Goal: Task Accomplishment & Management: Use online tool/utility

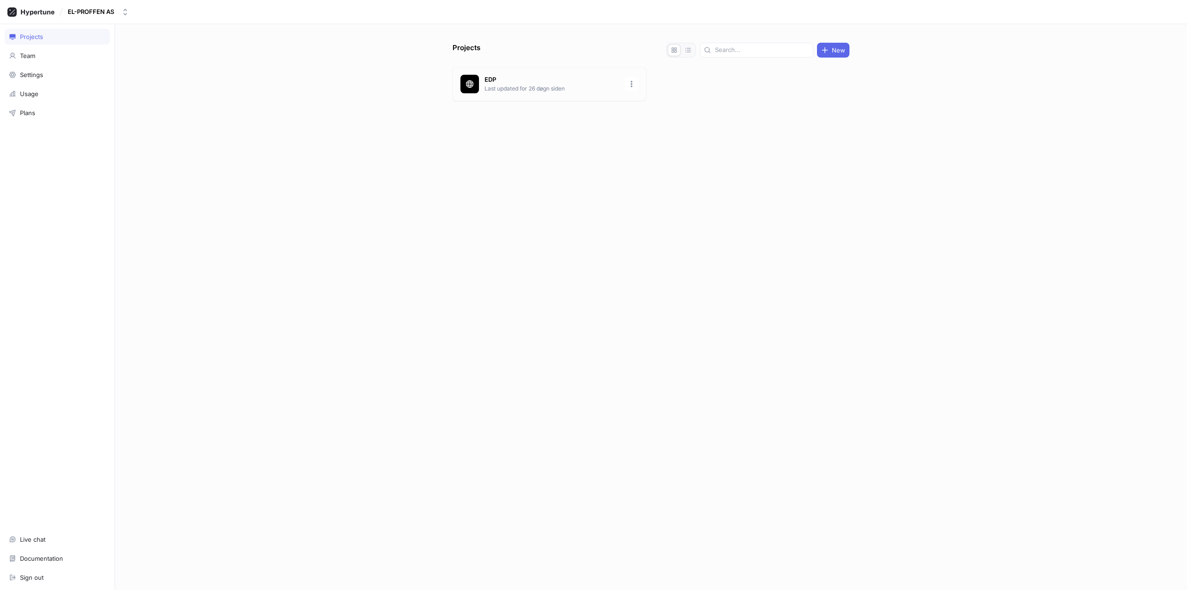
click at [501, 78] on p "EDP" at bounding box center [552, 79] width 135 height 9
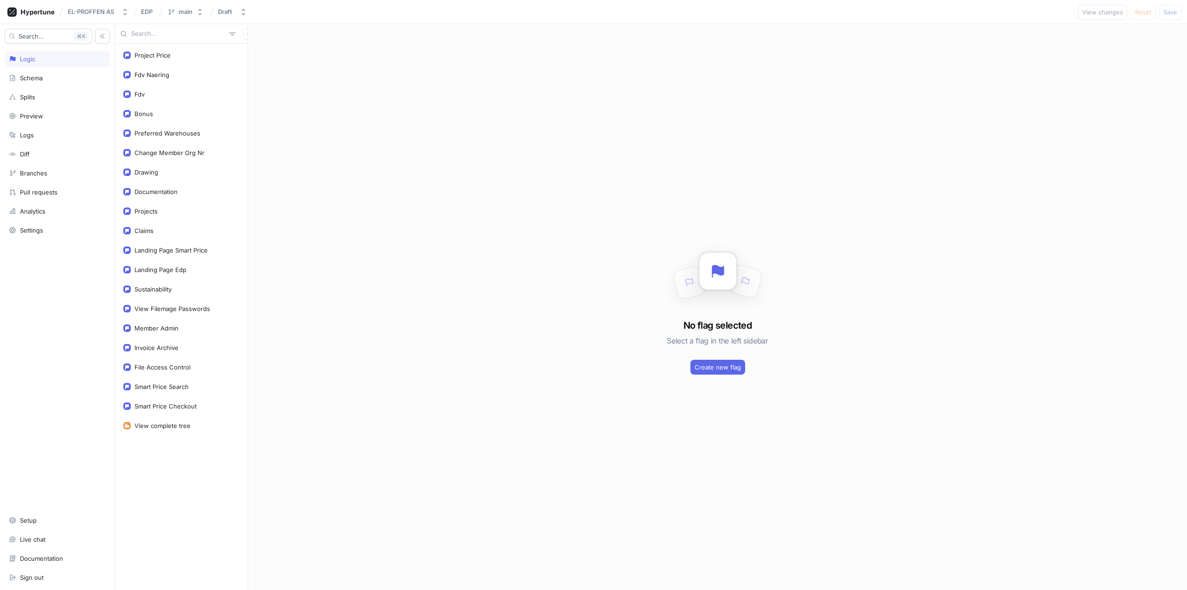
click at [168, 471] on div "Project Price Fdv Naering Fdv Bonus Preferred Warehouses Change Member Org Nr D…" at bounding box center [181, 317] width 133 height 546
click at [172, 58] on div "Project Price" at bounding box center [181, 54] width 116 height 7
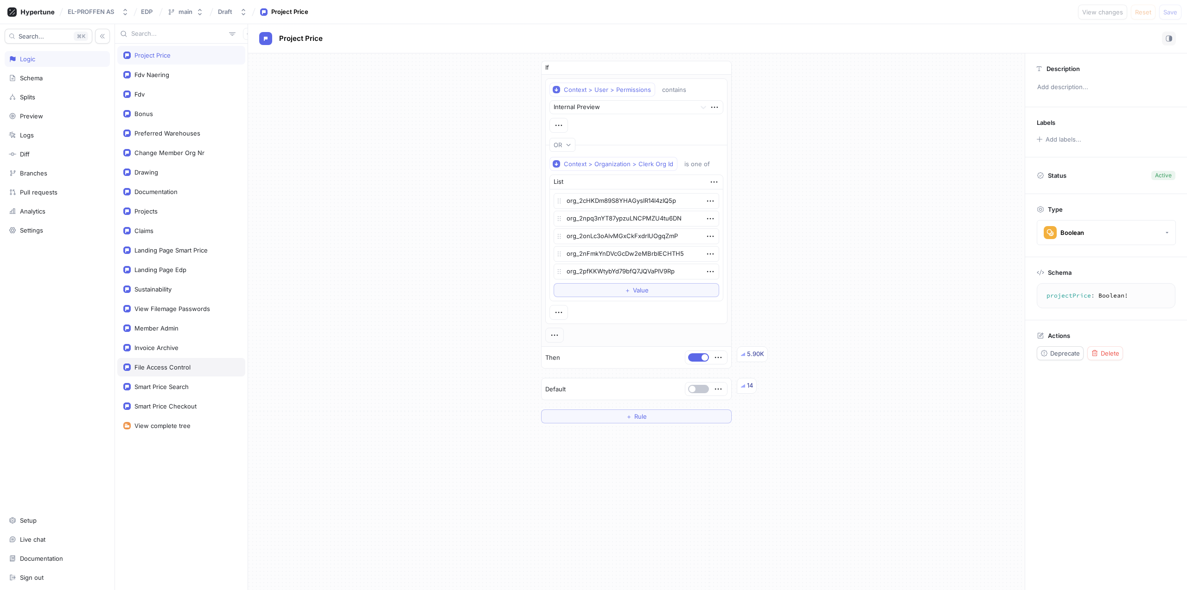
type textarea "x"
click at [165, 365] on div "File Access Control" at bounding box center [163, 366] width 56 height 7
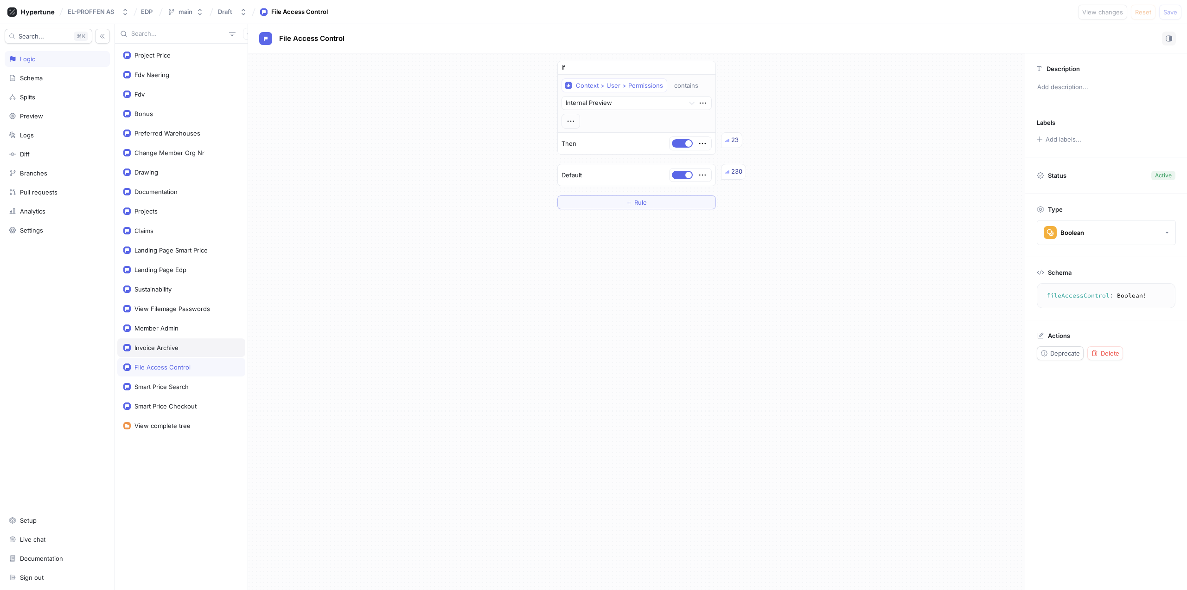
click at [157, 349] on div "Invoice Archive" at bounding box center [157, 347] width 44 height 7
type textarea "invoiceArchive: Boolean!"
click at [322, 177] on div "If Context > User > Permissions contains Internal Preview Then 26 Default 2.34K…" at bounding box center [636, 134] width 777 height 163
click at [145, 265] on div "Landing Page Edp" at bounding box center [181, 269] width 128 height 19
type textarea "x"
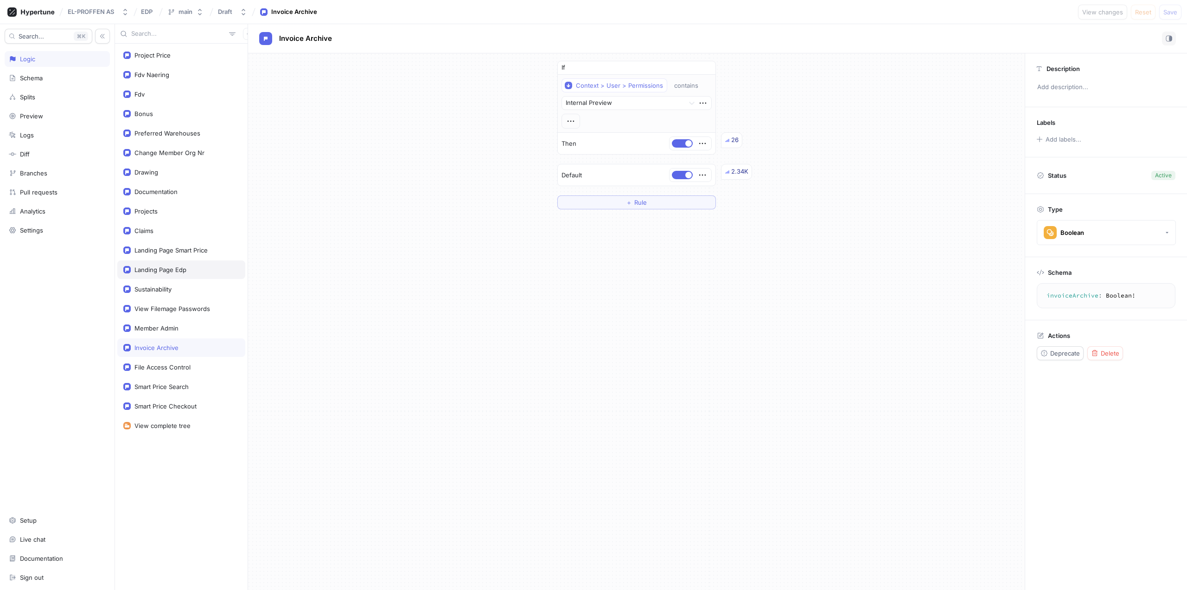
type textarea "landingPageEdp: Boolean!"
click at [246, 34] on icon "button" at bounding box center [249, 34] width 6 height 6
click at [255, 51] on p "Flag" at bounding box center [250, 51] width 12 height 9
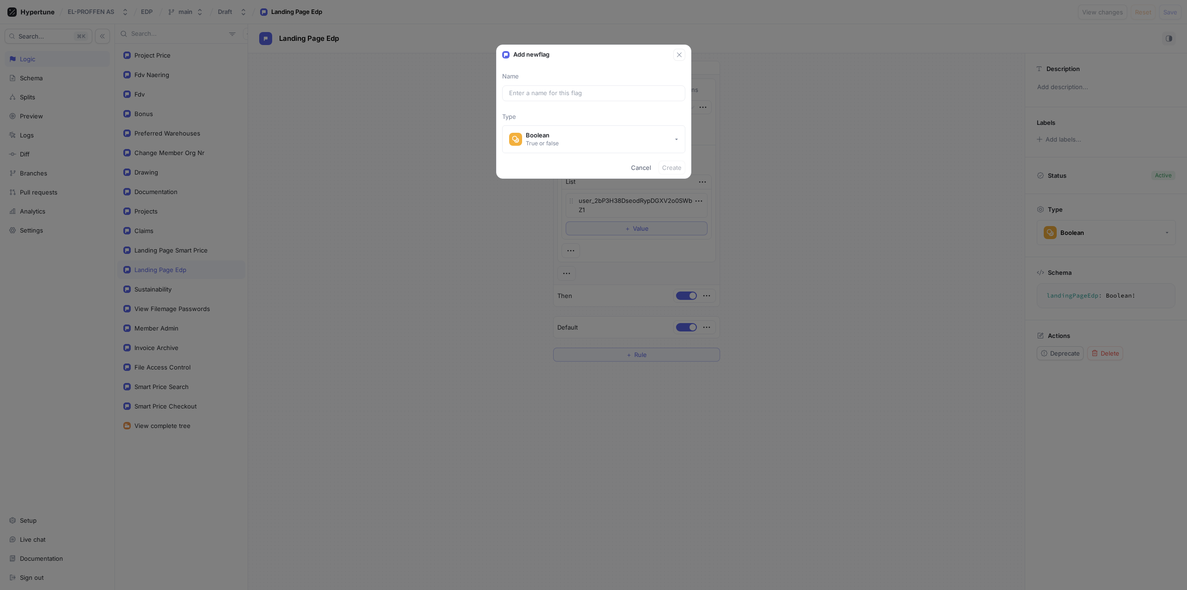
type textarea "x"
type input "B"
type textarea "x"
type input "Bl"
type input "bl"
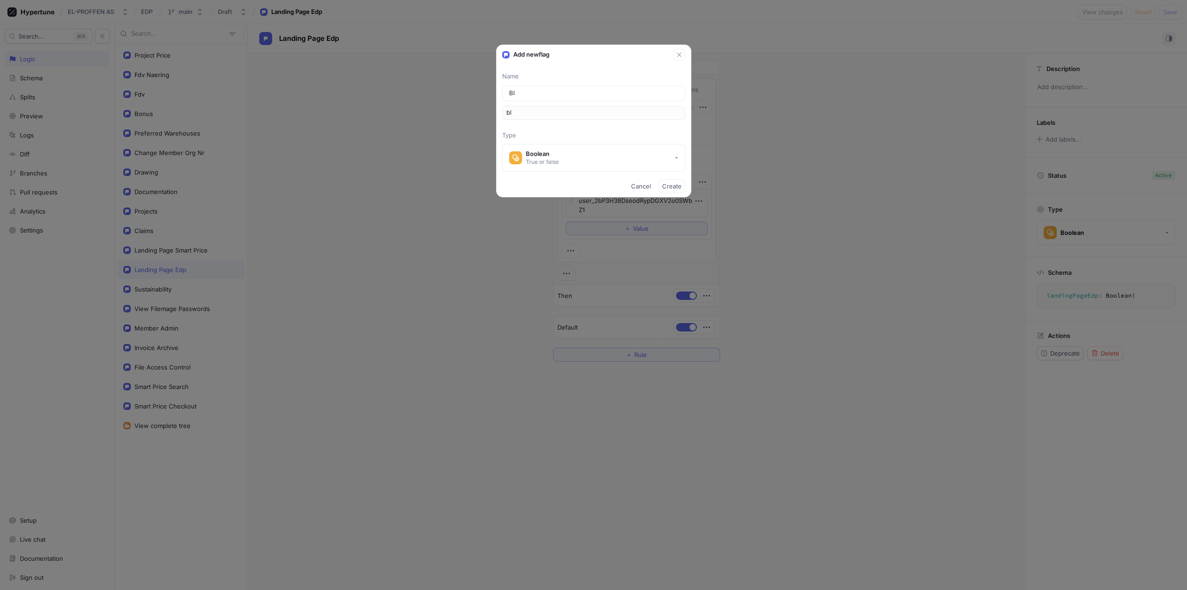
type input "Blo"
type input "blo"
type input "Bloc"
type input "bloc"
type input "Block"
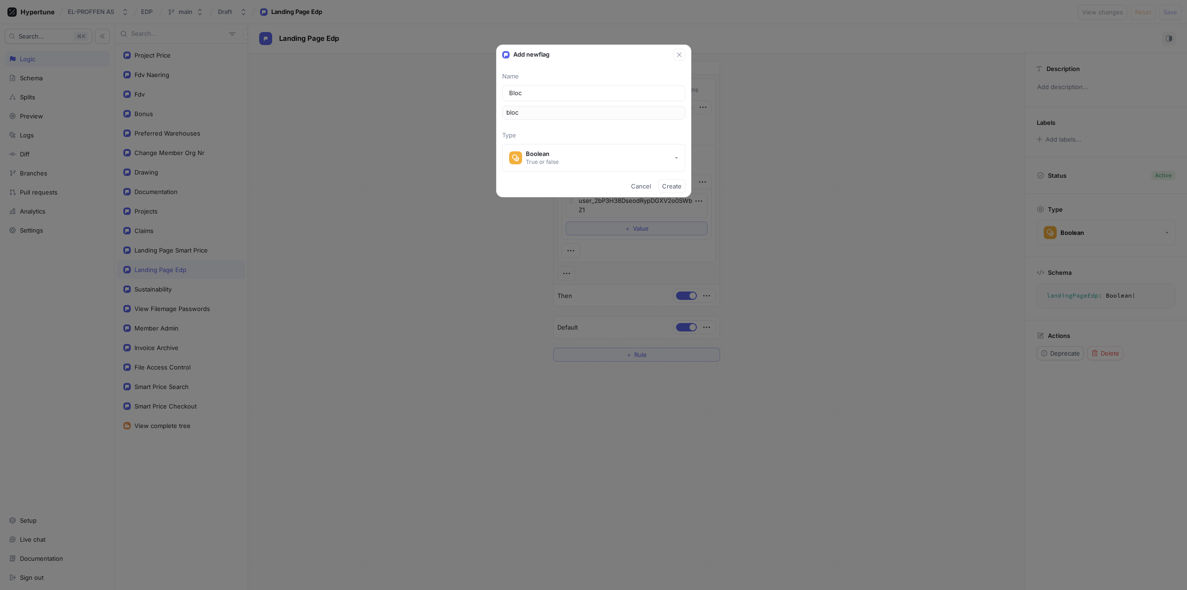
type input "block"
type input "Blocke"
type input "blocke"
type input "Blocked"
type input "blocked"
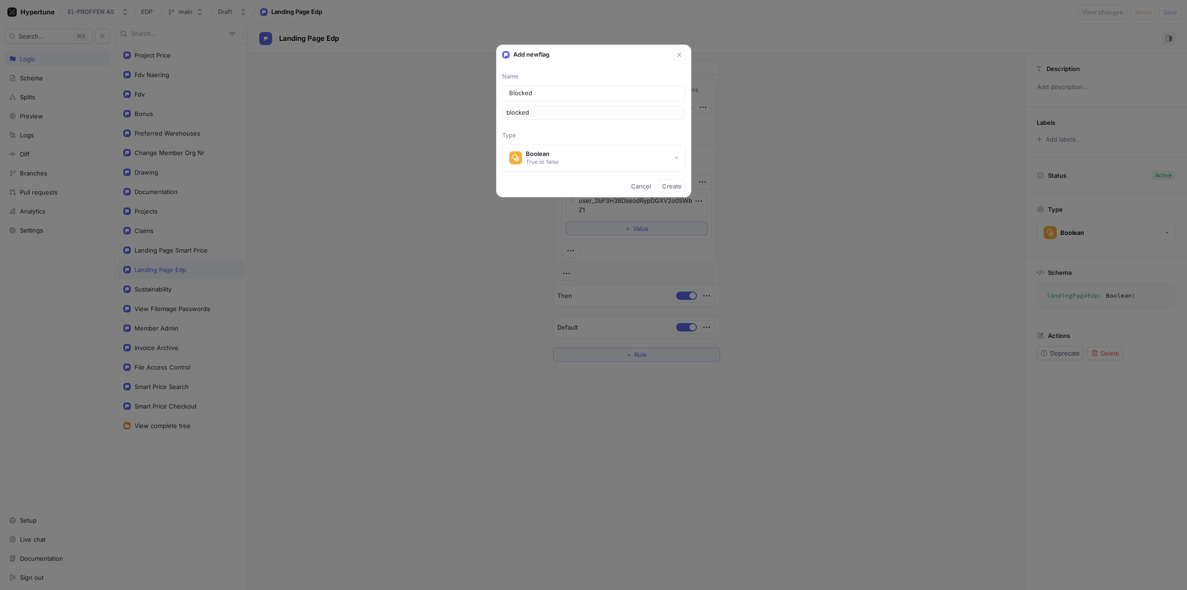
type textarea "x"
type input "Blocked"
type textarea "x"
type input "Blocked C"
type input "blockedC"
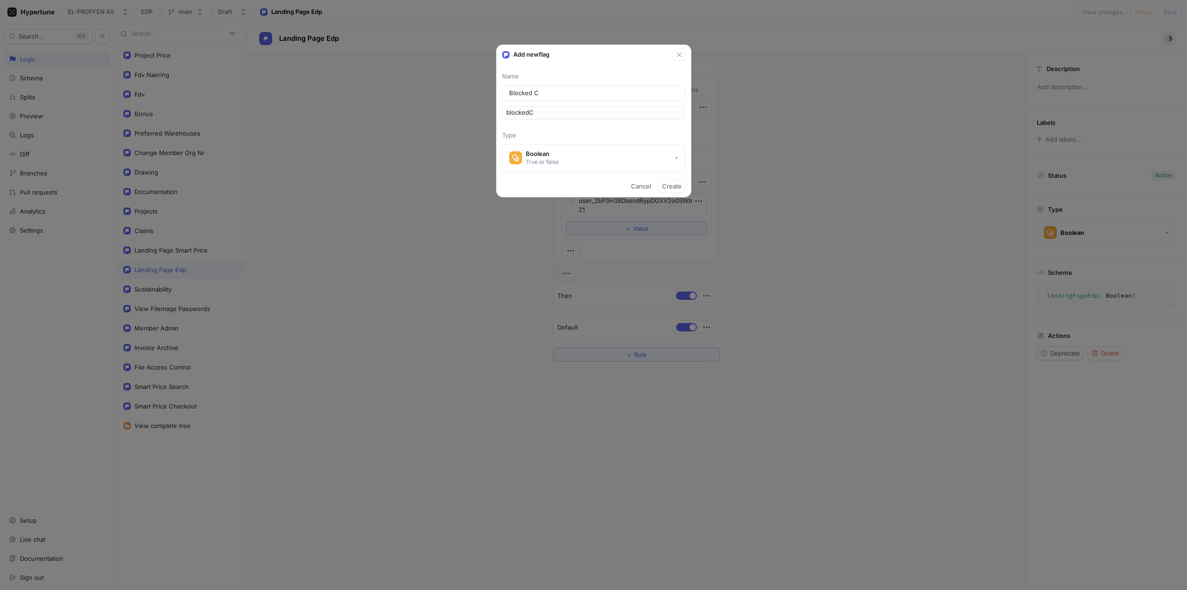
type input "Blocked CM"
type input "blockedCM"
type input "Blocked CMS"
type input "blockedCMS"
type input "Blocked CMS"
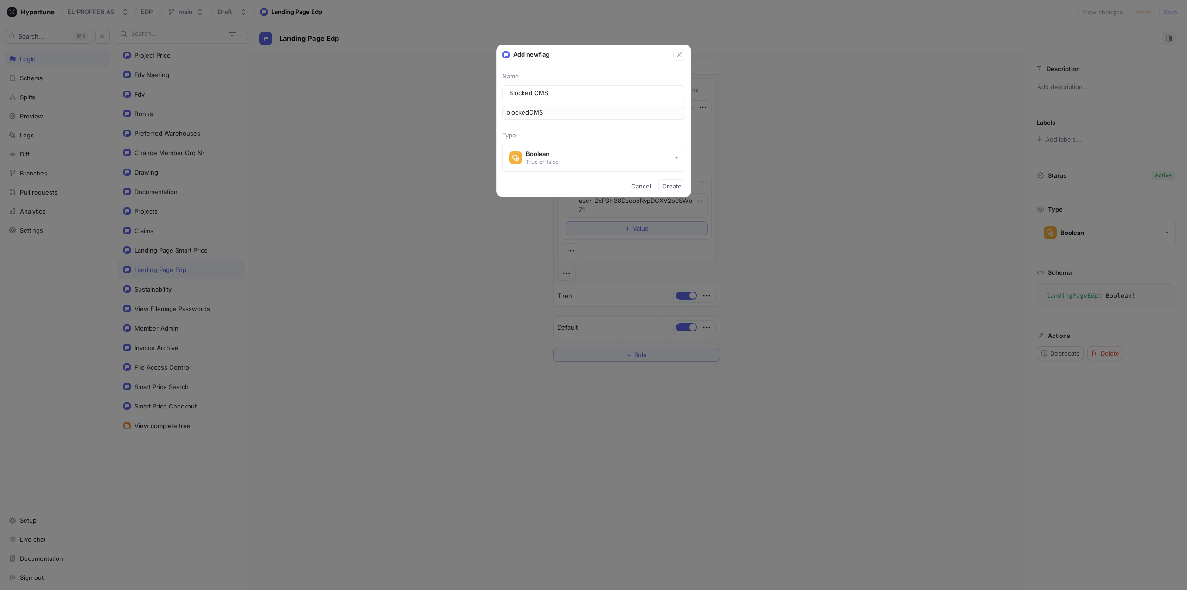
type textarea "x"
type input "Blocked CMS A"
type input "blockedCMSA"
type input "Blocked CMS Ar"
type input "blockedCMSAr"
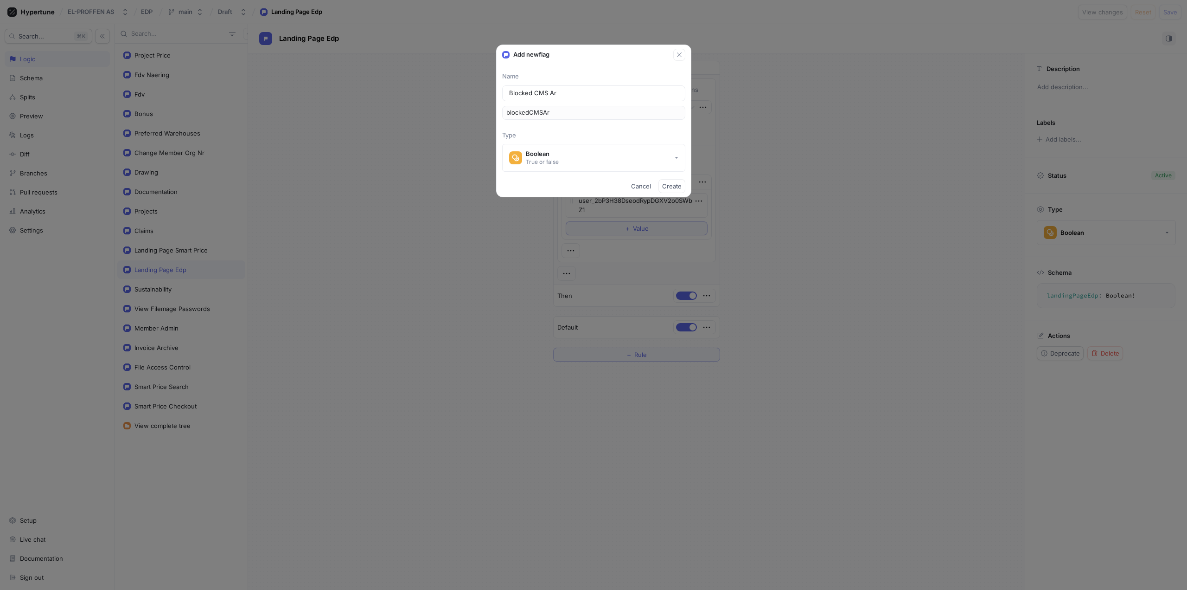
type textarea "x"
type input "Blocked CMS Art"
type input "blockedCMSArt"
type input "Blocked CMS Arti"
type input "blockedCMSArti"
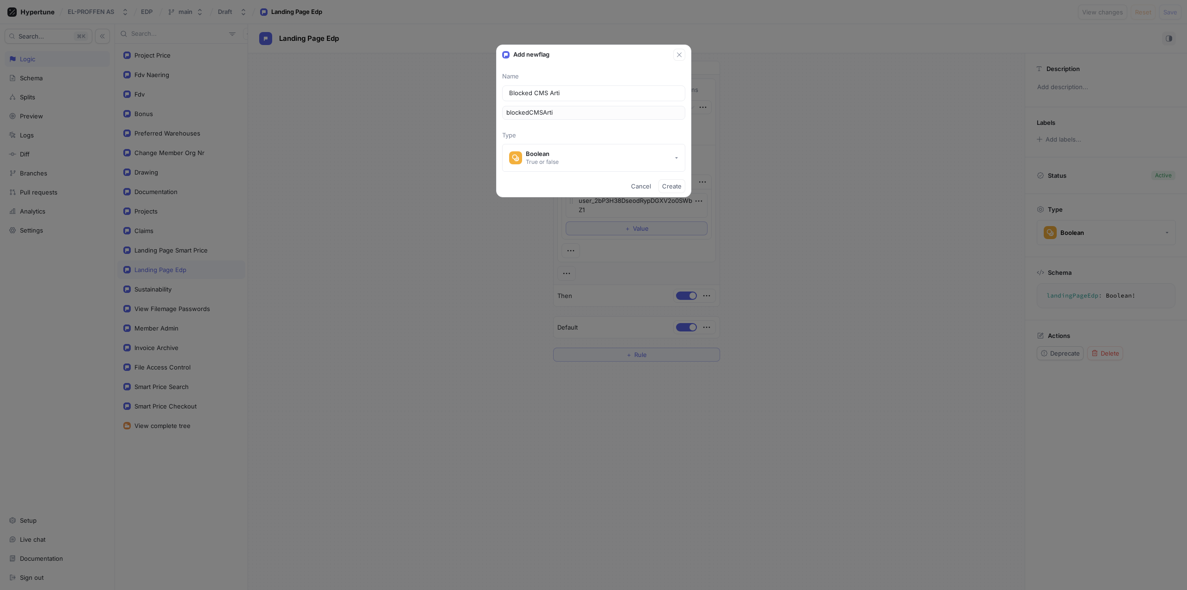
type input "Blocked CMS Artic"
type input "blockedCMSArtic"
type input "Blocked CMS Articl"
type input "blockedCMSArticl"
type input "Blocked CMS Article"
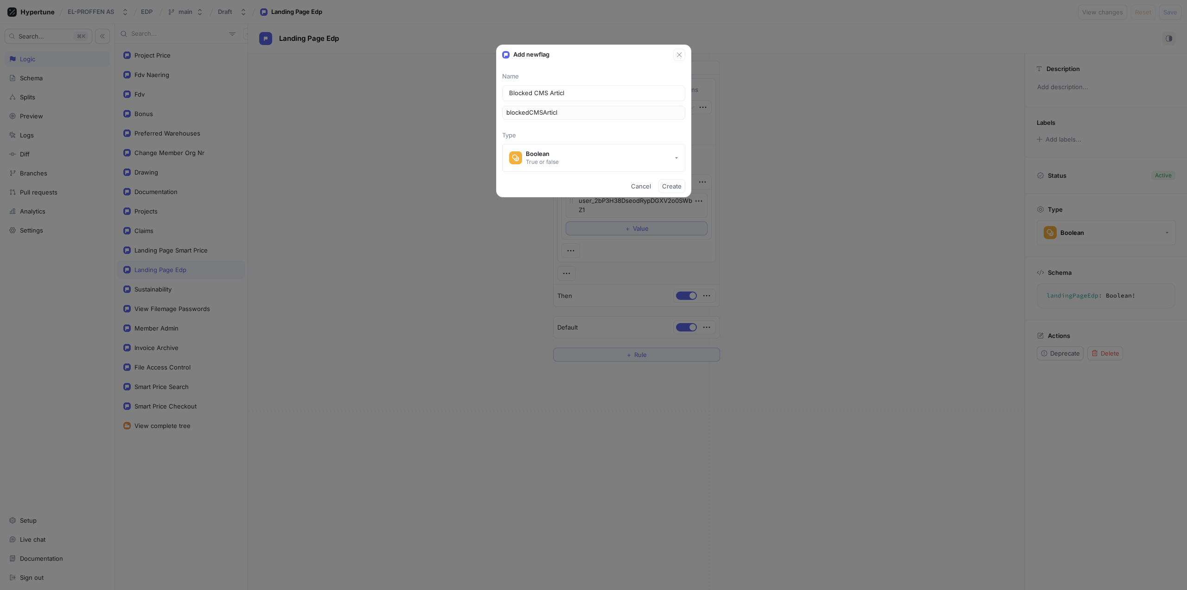
type input "blockedCMSArticle"
type input "Blocked CMS Articles"
type input "blockedCMSArticles"
type textarea "x"
type input "Blocked CMS Article"
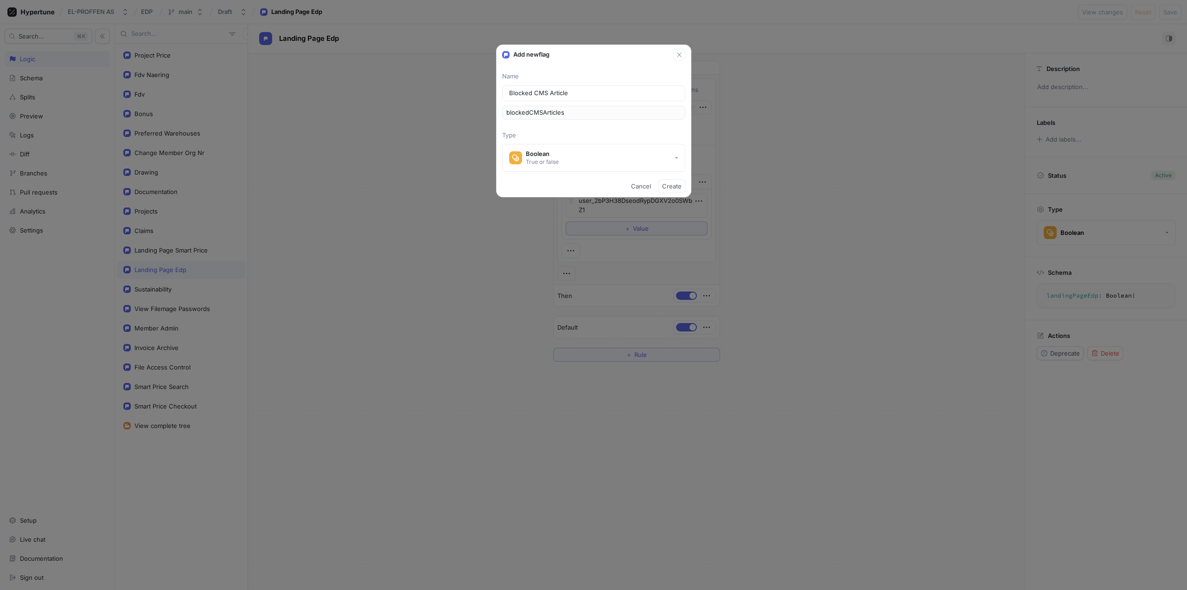
type input "blockedCMSArticle"
type input "Blocked CMS Articl"
type input "blockedCMSArticl"
type input "Blocked CMS Artic"
type input "blockedCMSArtic"
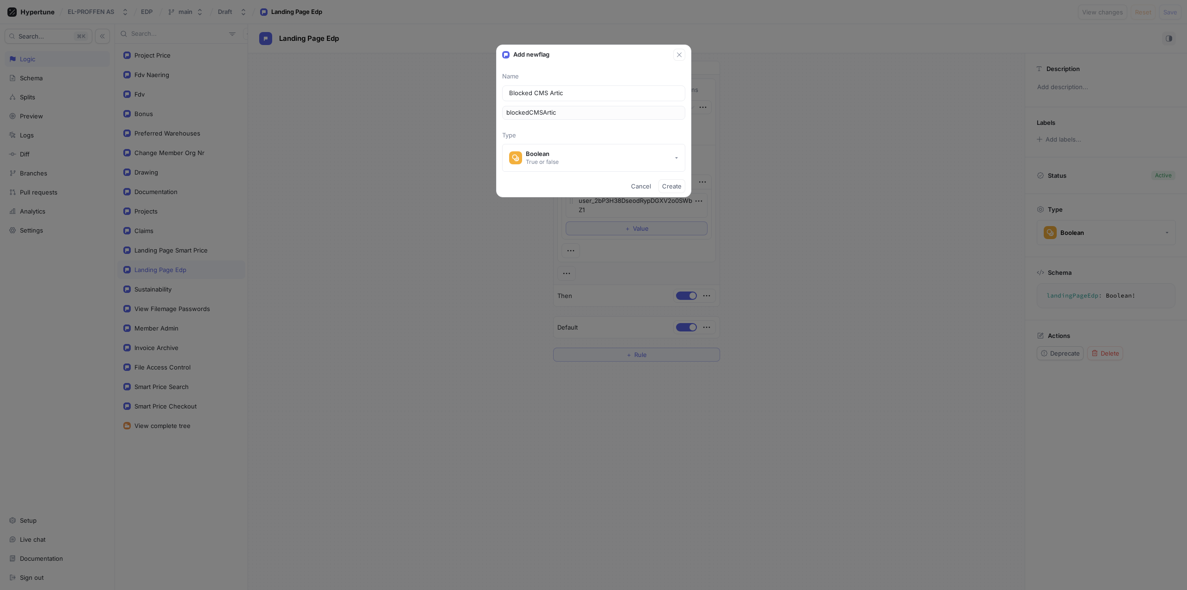
type input "Blocked CMS Arti"
type input "blockedCMSArti"
type input "Blocked CMS Art"
type input "blockedCMSArt"
type input "Blocked CMS Ar"
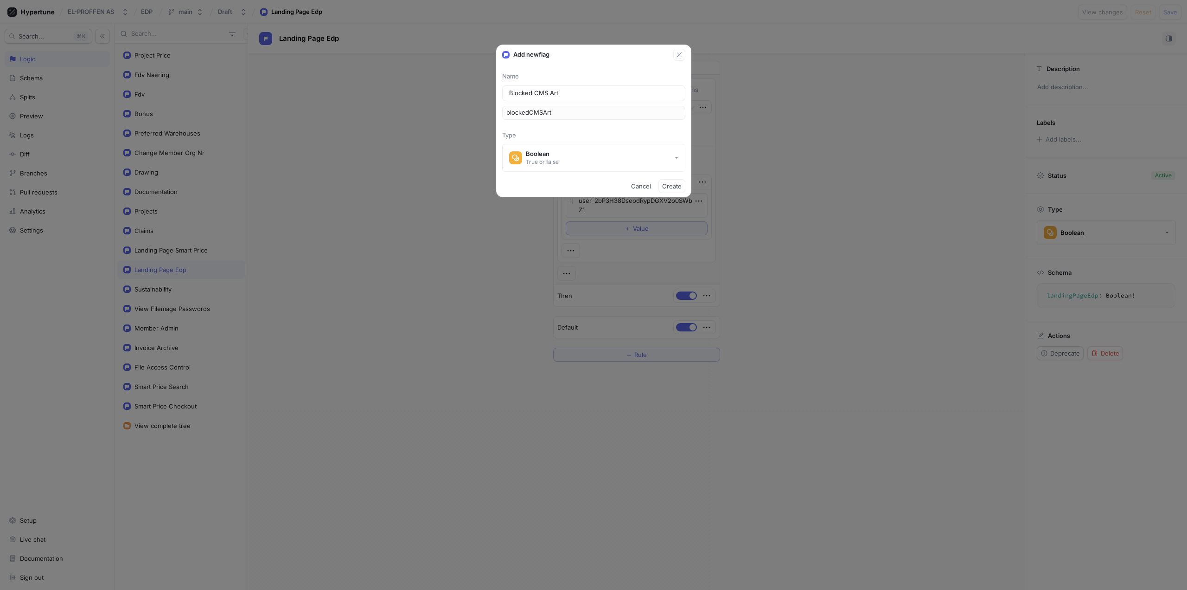
type input "blockedCMSAr"
type input "Blocked CMS A"
type input "blockedCMSA"
type input "Blocked CMS"
type input "blockedCMS"
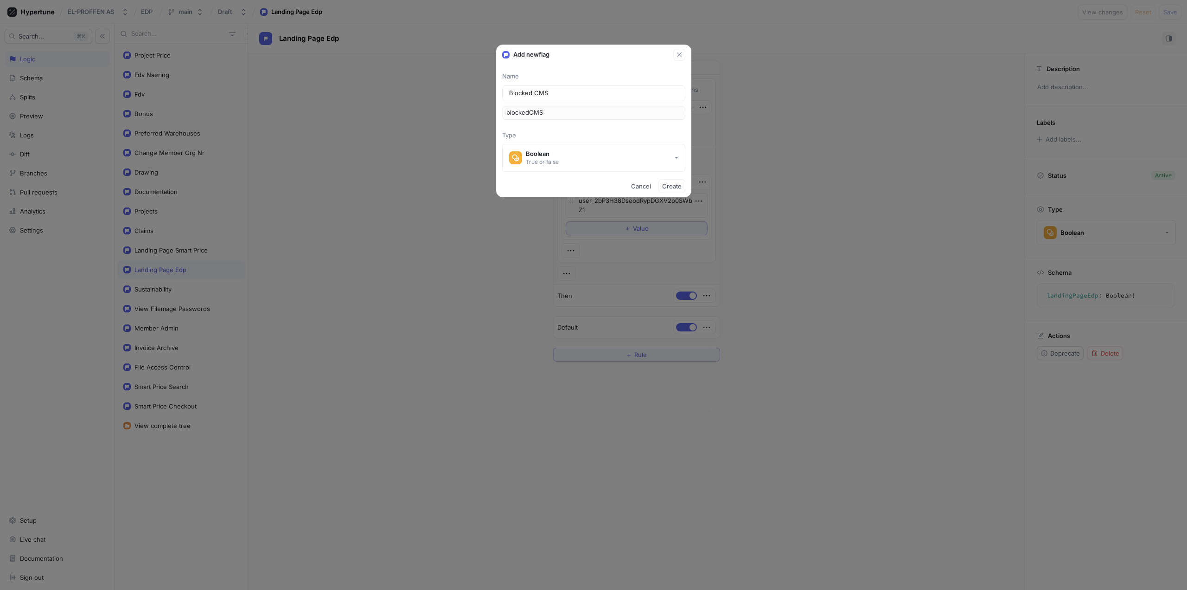
type textarea "x"
type input "Blocked CMS M"
type input "blockedCMSM"
type input "Blocked CMS Me"
type input "blockedCMSMe"
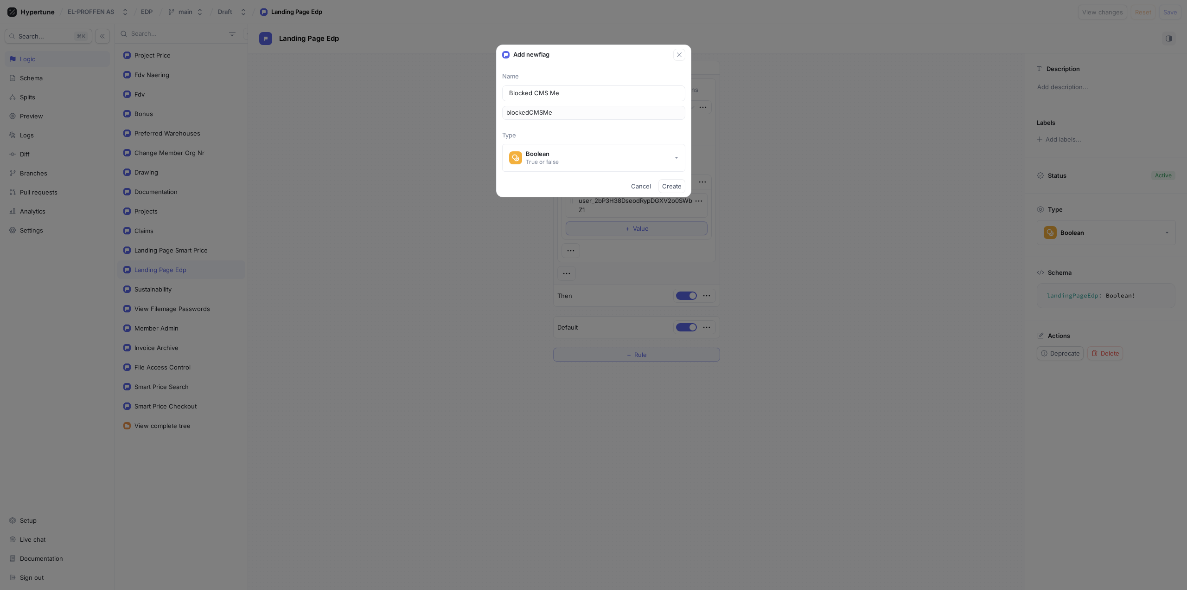
type input "Blocked CMS Mem"
type input "blockedCMSMem"
type input "Blocked CMS Memb"
type input "blockedCMSMemb"
type input "Blocked CMS Membe"
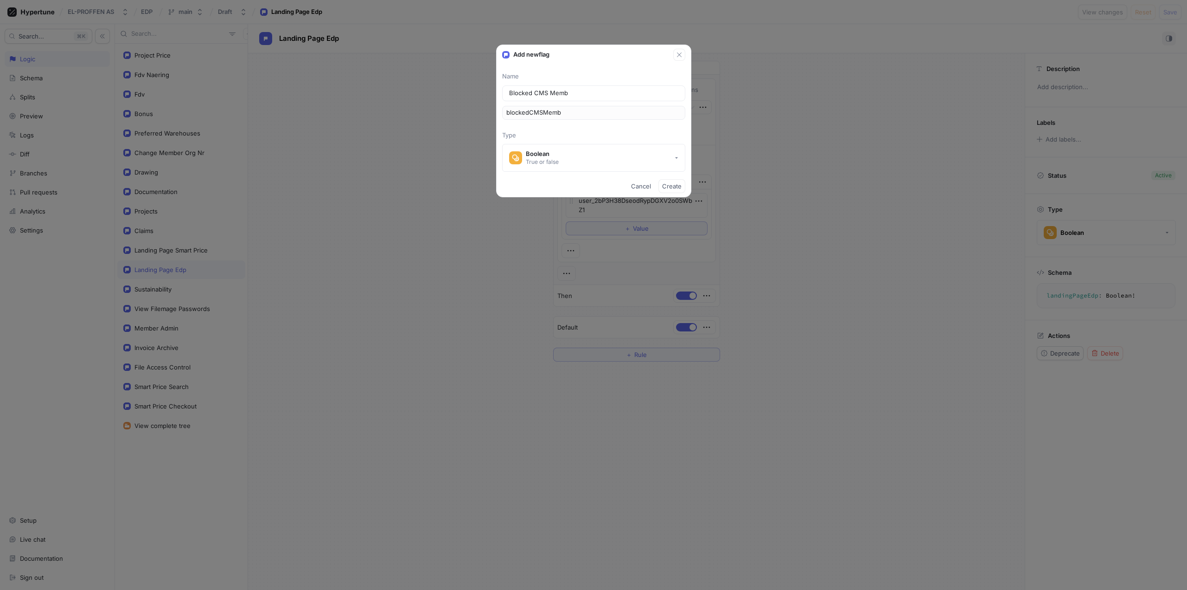
type input "blockedCMSMembe"
type input "Blocked CMS Member"
type input "blockedCMSMember"
type input "Blocked CMS Members"
type input "blockedCMSMembers"
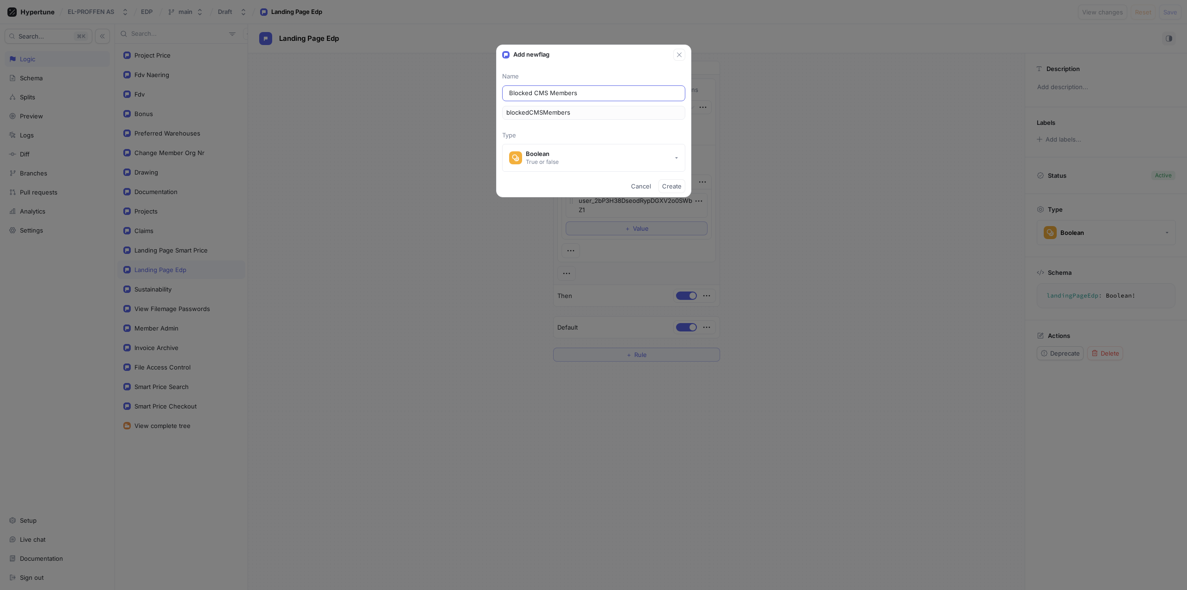
type textarea "x"
click at [546, 92] on input "Blocked CMS Members" at bounding box center [593, 93] width 169 height 9
type input "Blocked CM Members"
type input "blockedCMMembers"
type input "Blocked C Members"
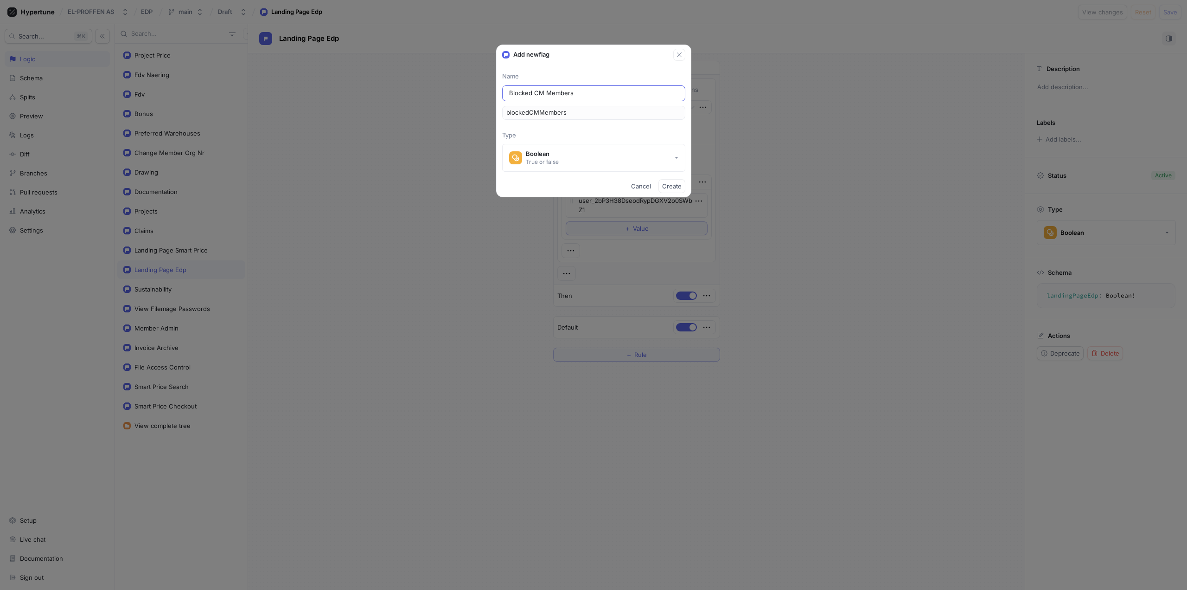
type input "blockedCMembers"
type input "Blocked Cm Members"
type input "blockedCmMembers"
type input "Blocked Cms Members"
type input "blockedCmsMembers"
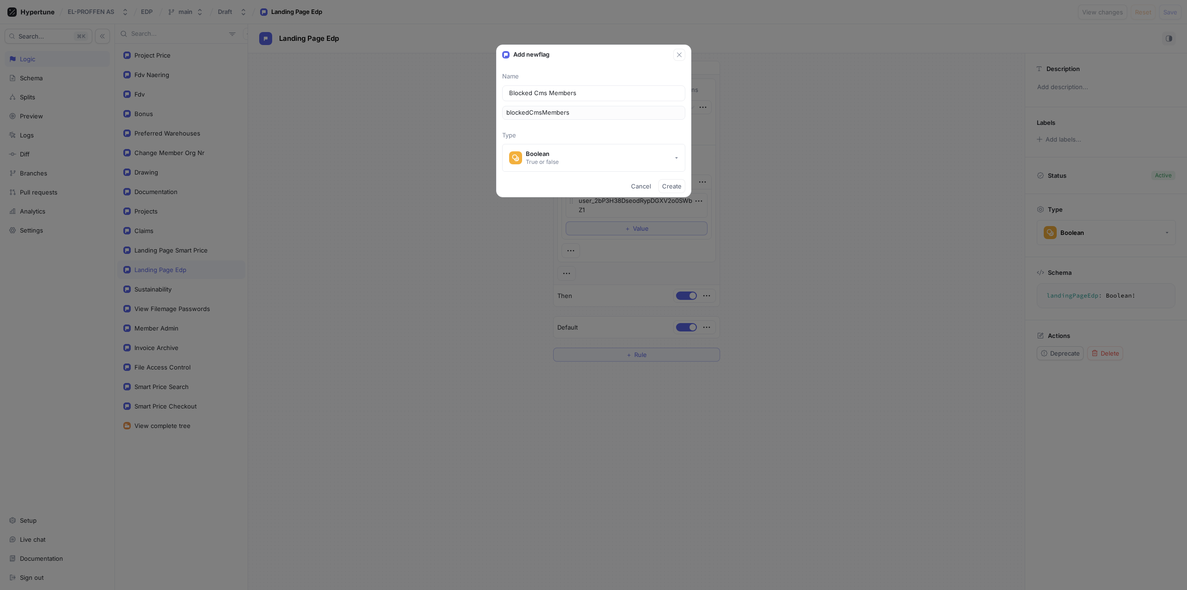
type textarea "x"
click at [675, 158] on icon "button" at bounding box center [677, 158] width 4 height 4
type input "Blocked Cms Members"
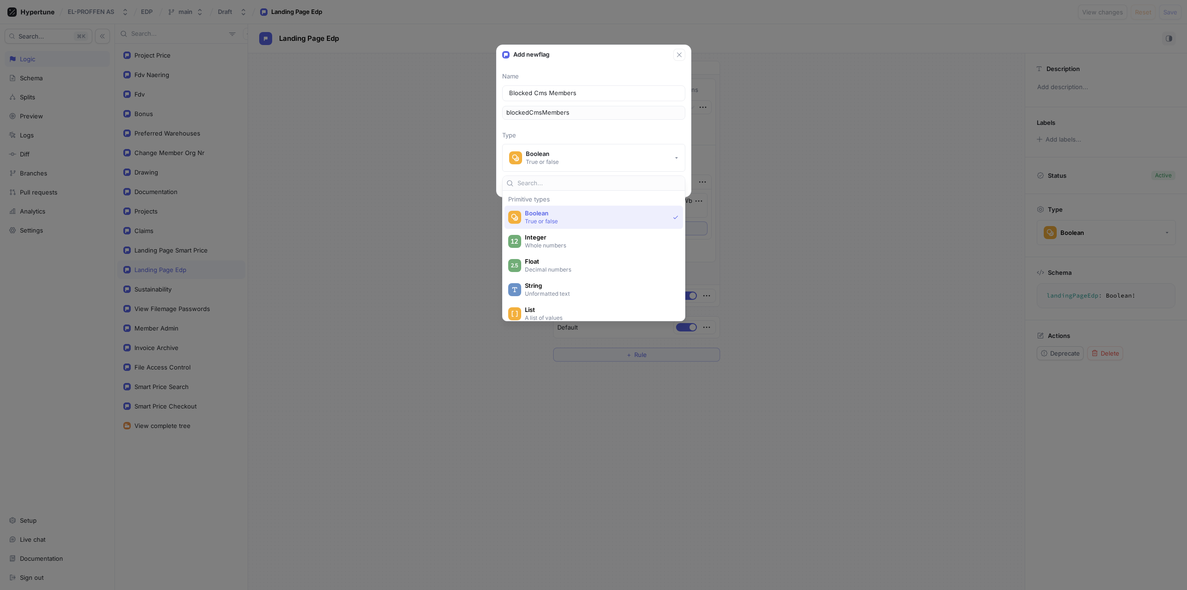
click at [663, 216] on div "Boolean True or false" at bounding box center [594, 216] width 179 height 23
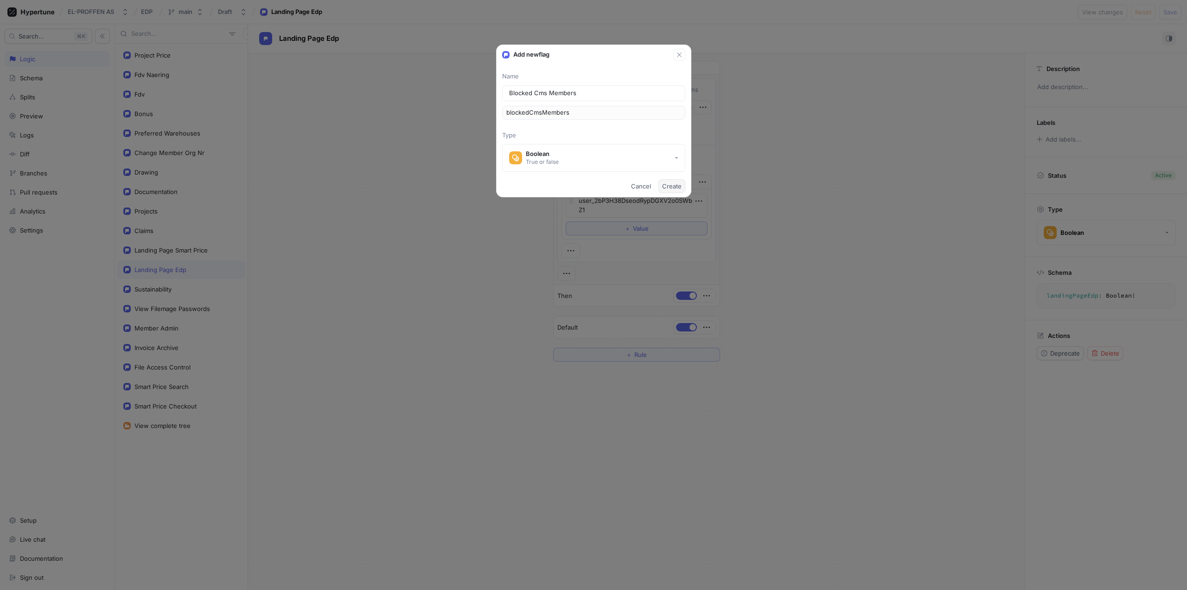
click at [682, 183] on button "Create" at bounding box center [672, 186] width 27 height 14
type textarea "x"
type textarea "blockedCmsMembers: Boolean!"
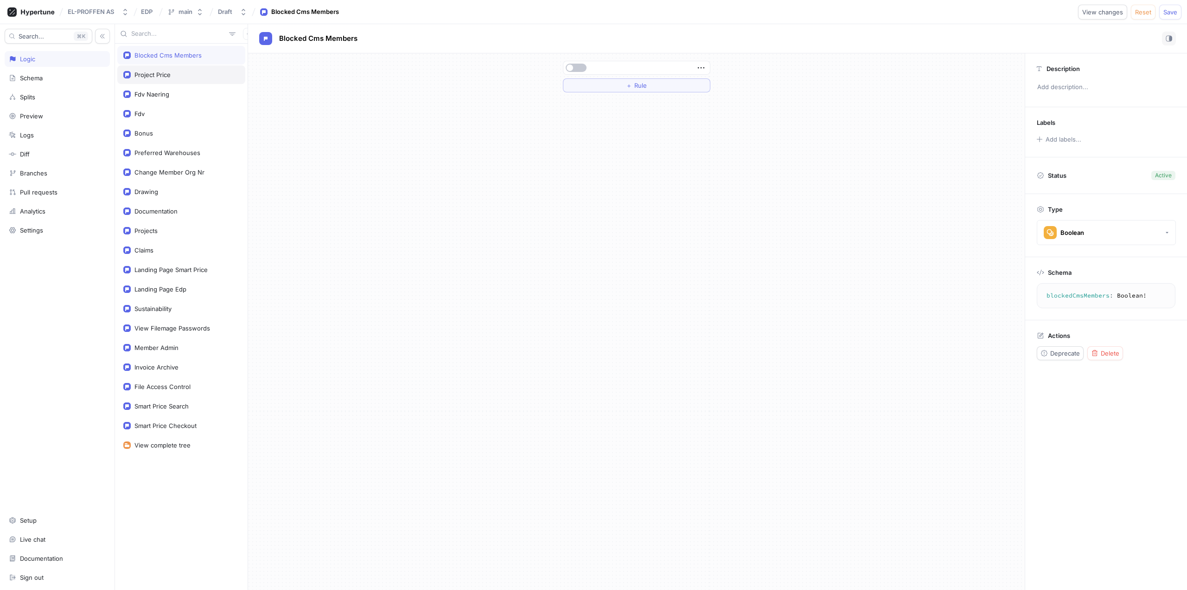
click at [150, 71] on div "Project Price" at bounding box center [153, 74] width 36 height 7
type textarea "x"
type textarea "projectPrice: Boolean!"
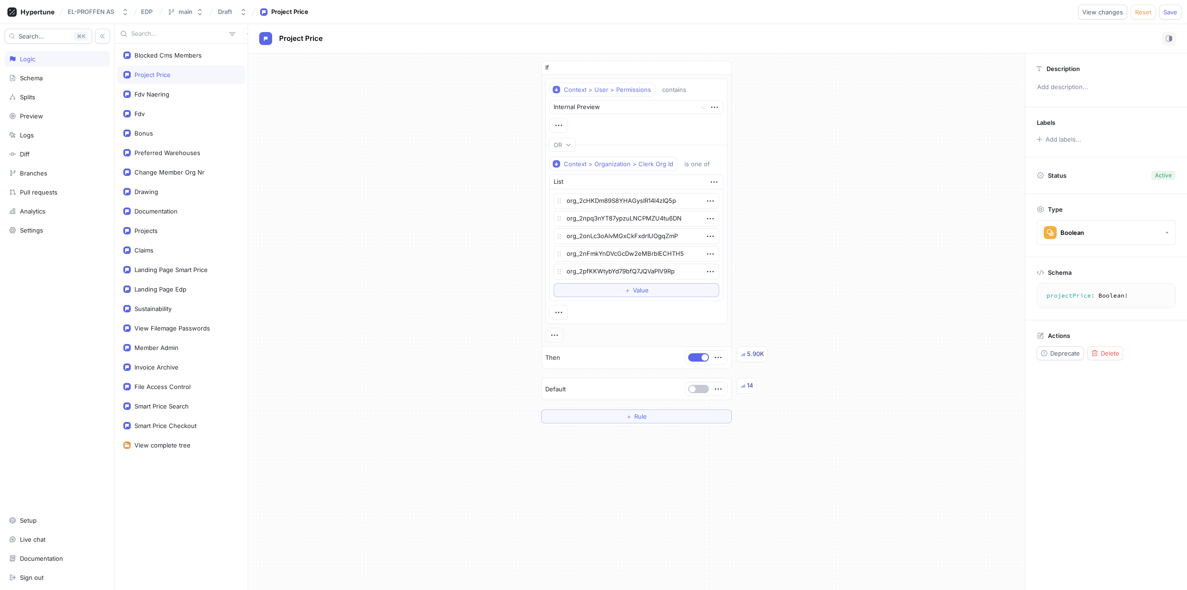
type textarea "x"
click at [164, 53] on div "Blocked Cms Members" at bounding box center [168, 54] width 67 height 7
type textarea "blockedCmsMembers: Boolean!"
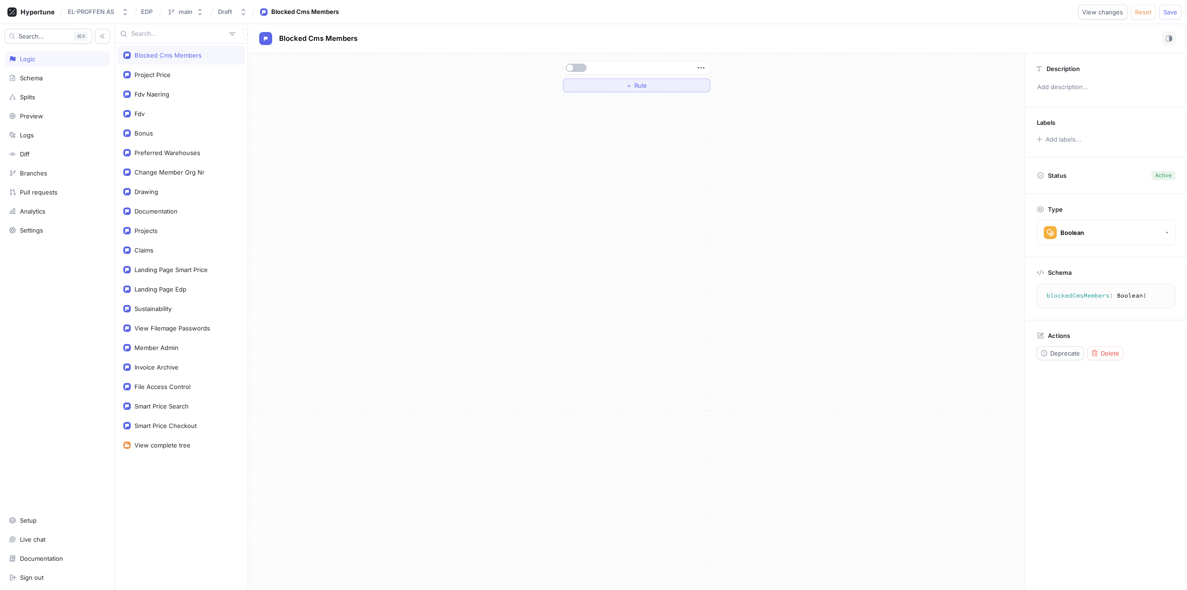
click at [654, 86] on button "＋ Rule" at bounding box center [637, 85] width 148 height 14
click at [611, 84] on div "Select variable..." at bounding box center [594, 86] width 47 height 8
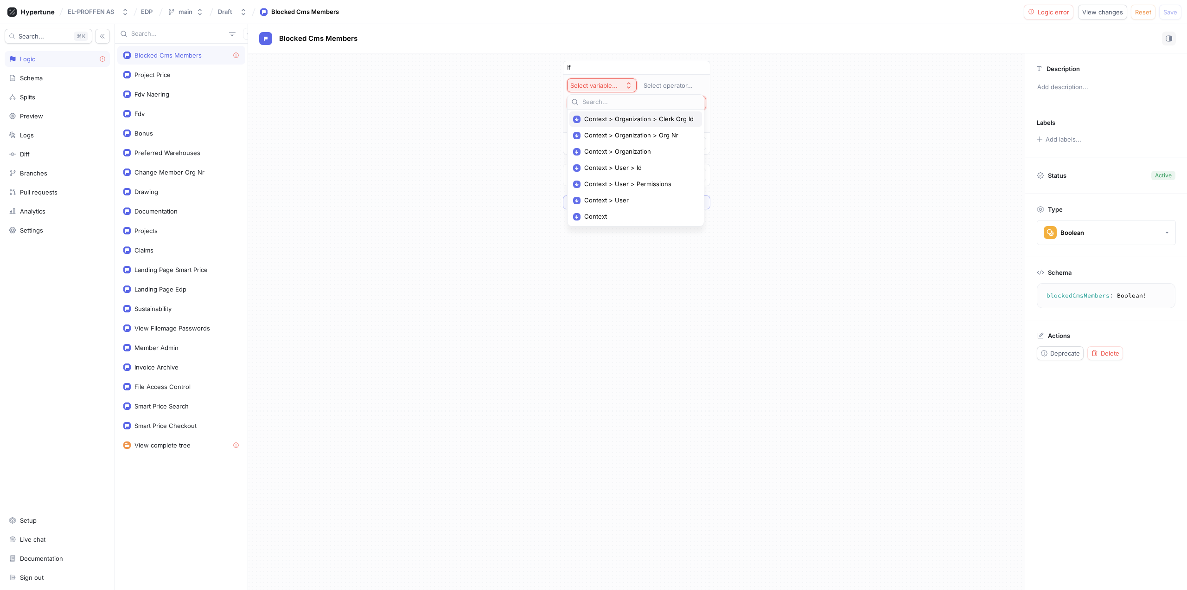
click at [656, 116] on span "Context > Organization > Clerk Org Id" at bounding box center [638, 119] width 109 height 8
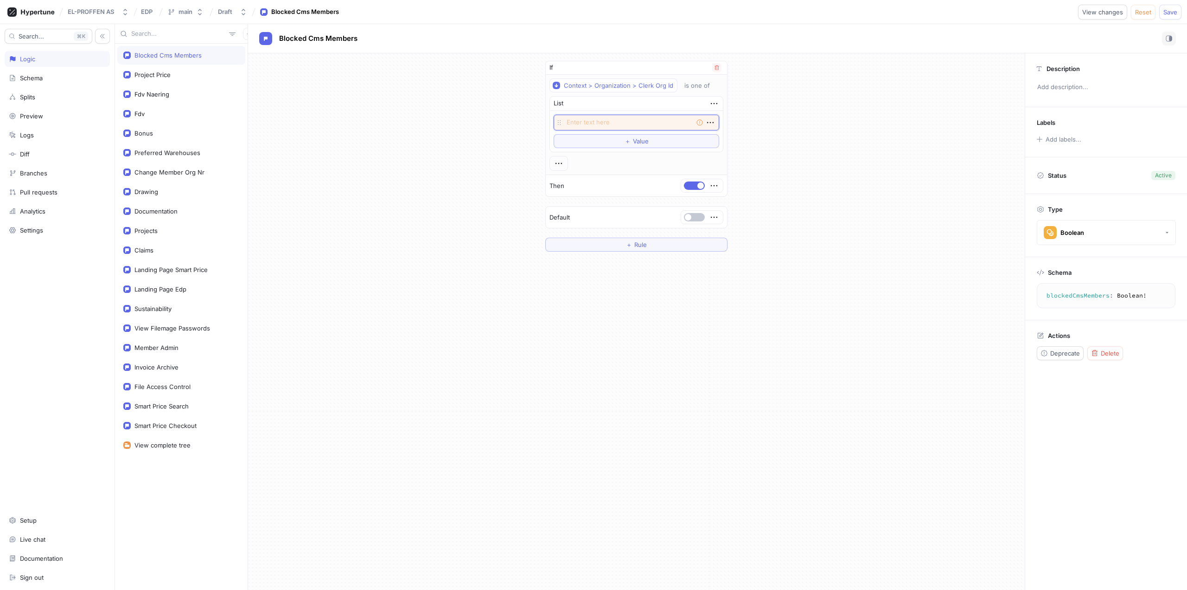
click at [591, 118] on textarea at bounding box center [637, 123] width 166 height 16
paste textarea "org_2cHKDm89S8YHAGyslR14l4zIQ5p"
type textarea "x"
type textarea "org_2cHKDm89S8YHAGyslR14l4zIQ5p"
click at [474, 115] on div "If Context > Organization > Clerk Org Id is one of List org_2cHKDm89S8YHAGyslR1…" at bounding box center [636, 155] width 777 height 205
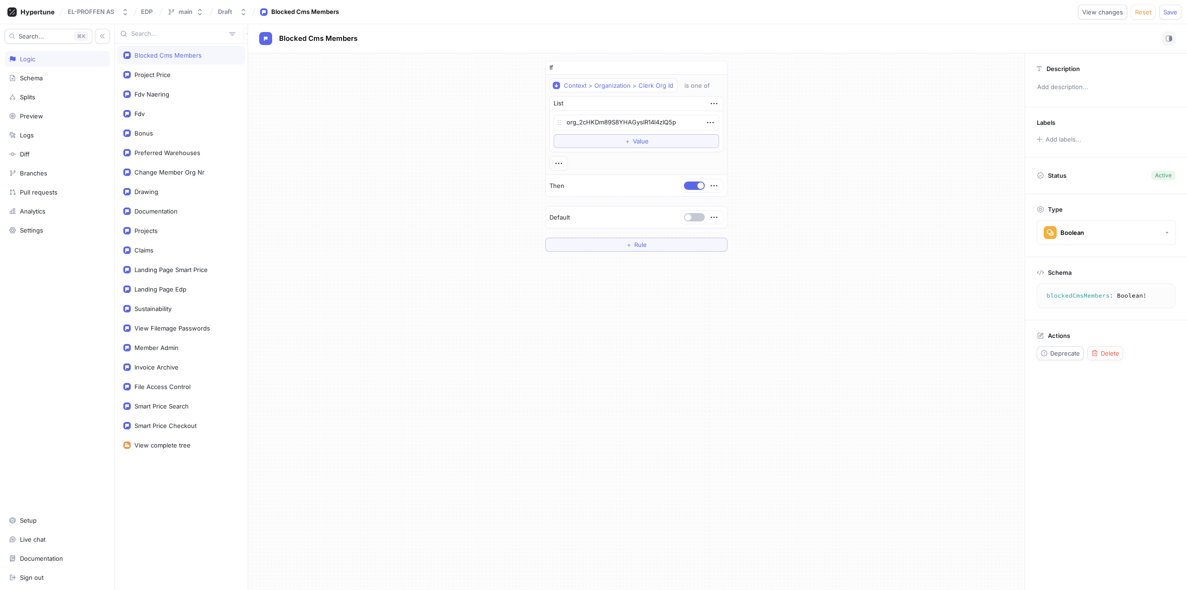
click at [501, 213] on div "If Context > Organization > Clerk Org Id is one of List org_2cHKDm89S8YHAGyslR1…" at bounding box center [636, 155] width 777 height 205
click at [247, 14] on icon "button" at bounding box center [243, 11] width 7 height 7
click at [247, 12] on icon "button" at bounding box center [243, 11] width 7 height 7
click at [1172, 17] on button "Save" at bounding box center [1171, 12] width 22 height 15
click at [1061, 296] on textarea "blockedCmsMembers: Boolean!" at bounding box center [1106, 295] width 130 height 17
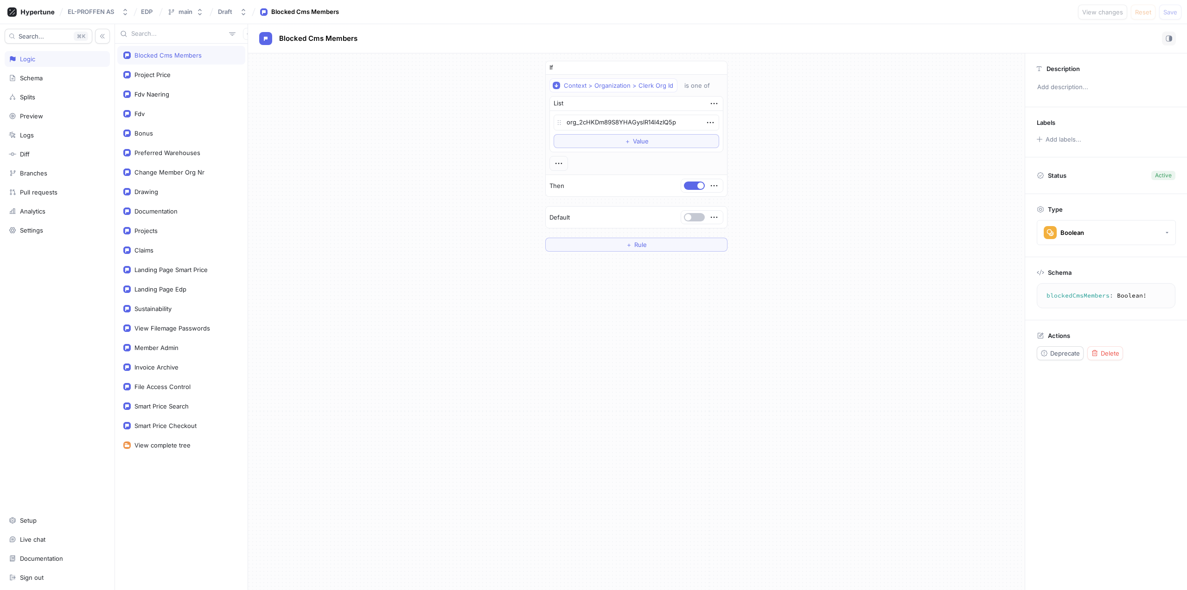
click at [1061, 296] on textarea "blockedCmsMembers: Boolean!" at bounding box center [1106, 295] width 130 height 17
click at [808, 160] on div "If Context > Organization > Clerk Org Id is one of List org_2cHKDm89S8YHAGyslR1…" at bounding box center [636, 155] width 777 height 205
click at [307, 12] on div "Blocked Cms Members" at bounding box center [305, 11] width 68 height 9
drag, startPoint x: 66, startPoint y: 326, endPoint x: 61, endPoint y: 322, distance: 6.7
click at [66, 326] on div "Search... K Logic Schema Splits Preview Logs Diff Branches Pull requests Analyt…" at bounding box center [57, 306] width 115 height 565
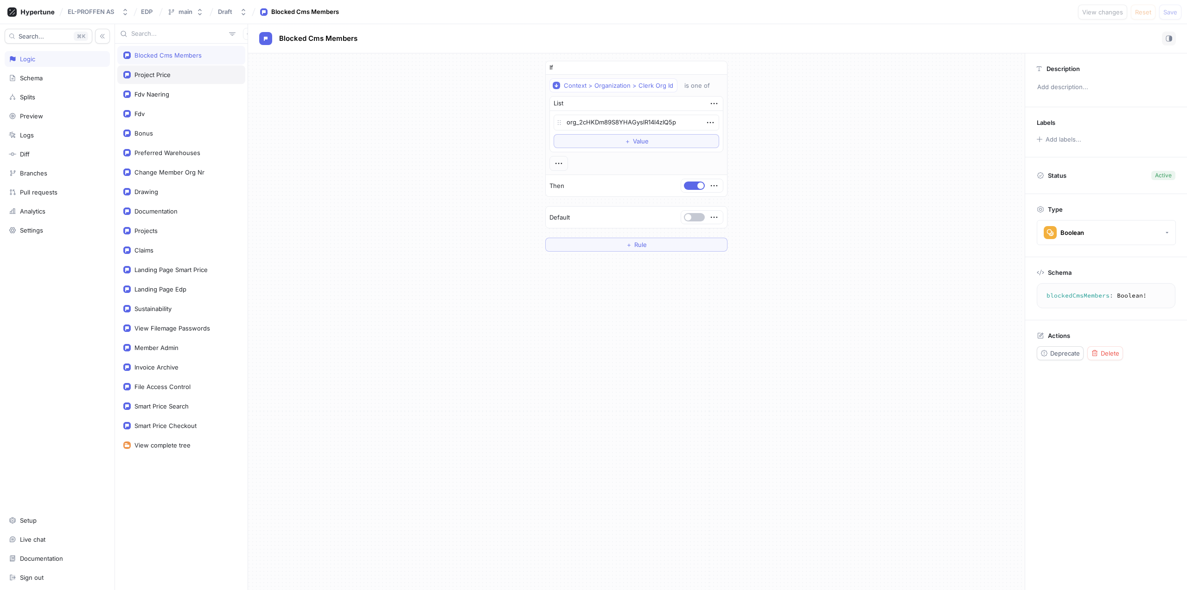
click at [161, 73] on div "Project Price" at bounding box center [153, 74] width 36 height 7
type textarea "x"
type textarea "projectPrice: Boolean!"
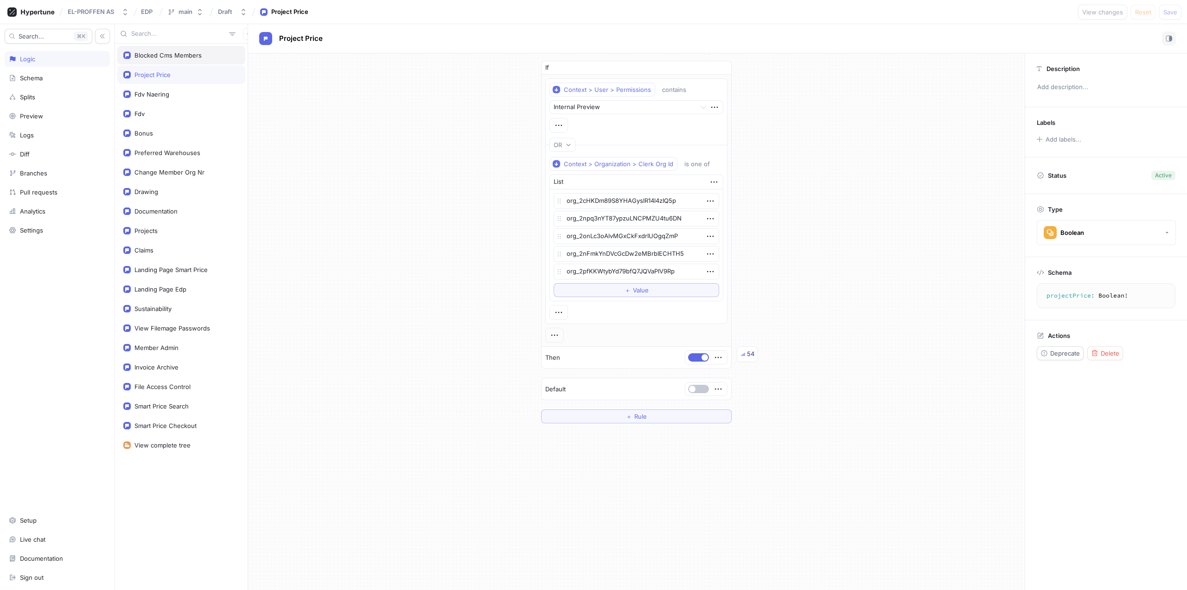
click at [157, 56] on div "Blocked Cms Members" at bounding box center [168, 54] width 67 height 7
type textarea "x"
type textarea "blockedCmsMembers: Boolean!"
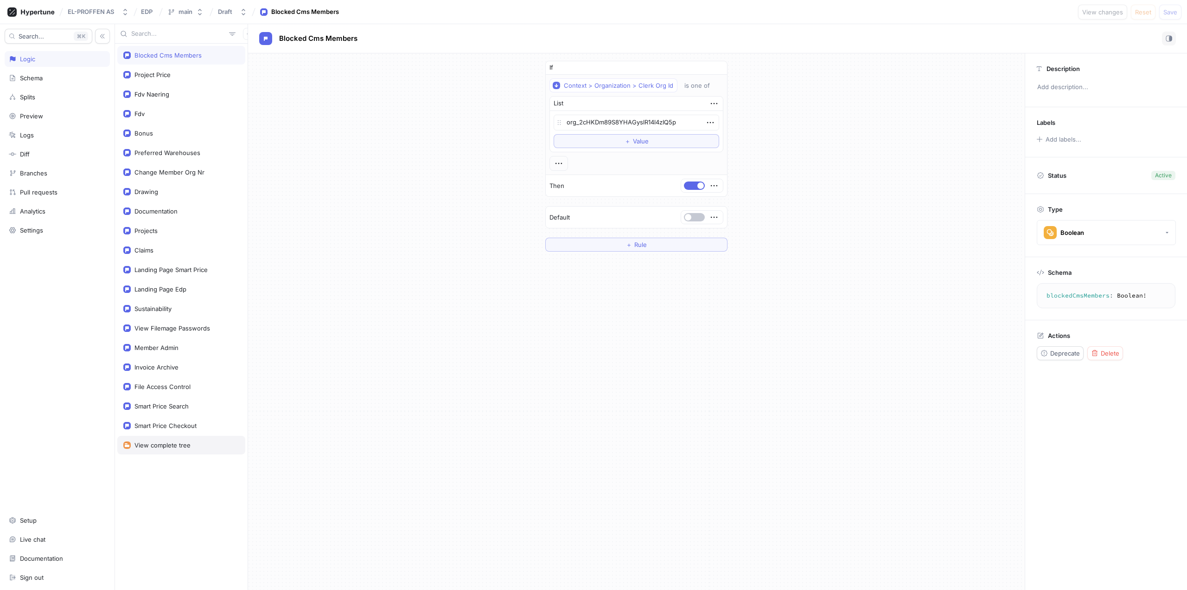
click at [152, 446] on div "View complete tree" at bounding box center [163, 444] width 56 height 7
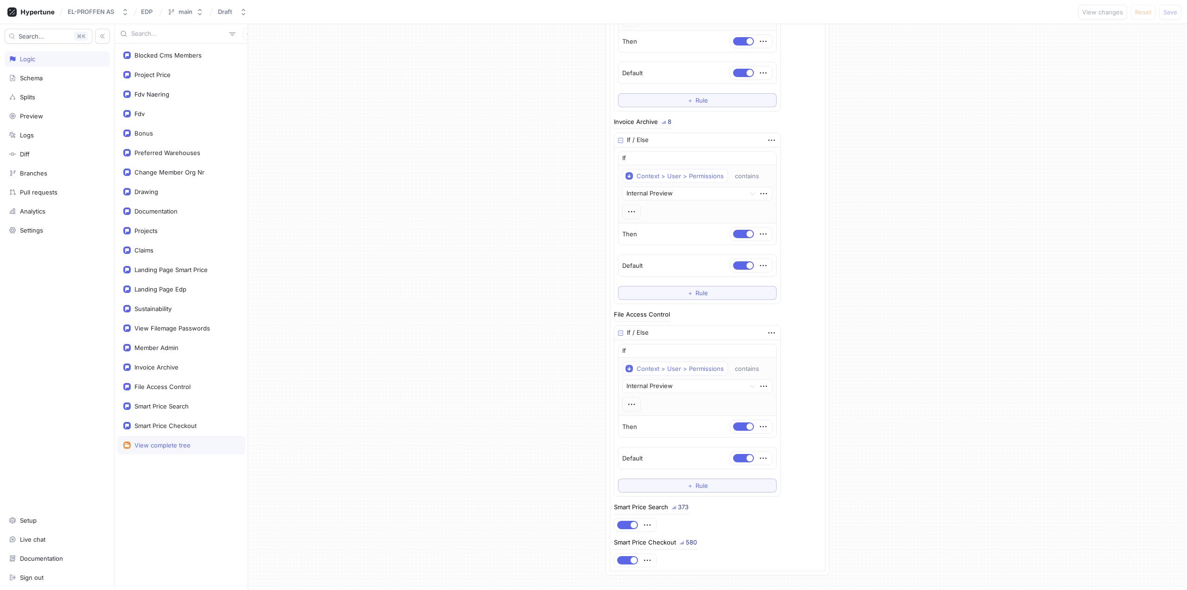
scroll to position [3848, 0]
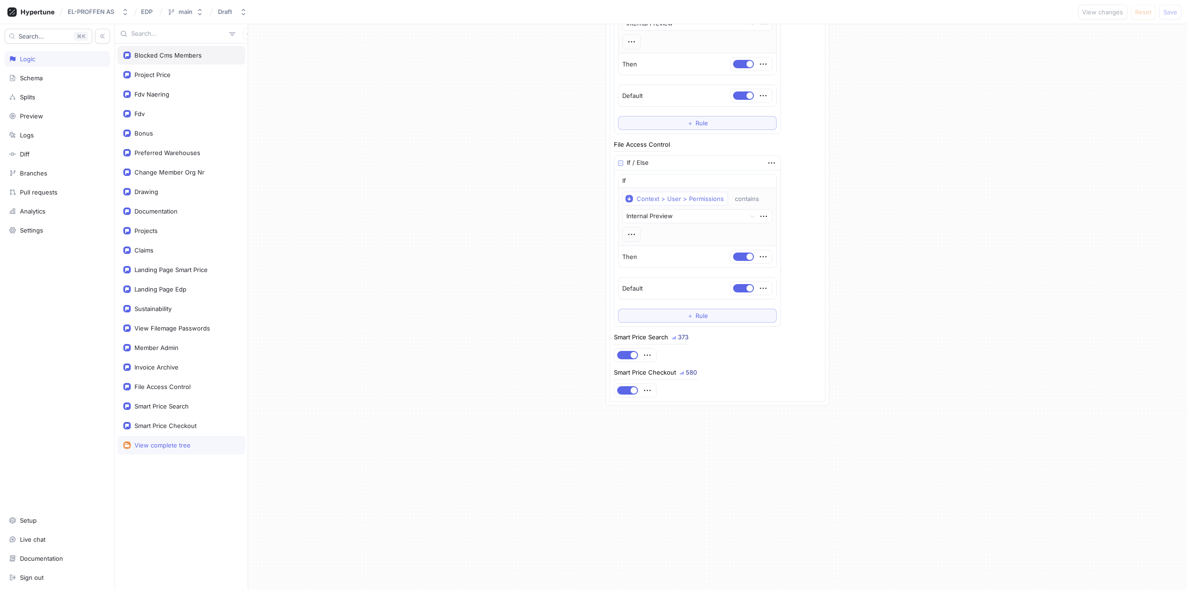
click at [157, 57] on div "Blocked Cms Members" at bounding box center [168, 54] width 67 height 7
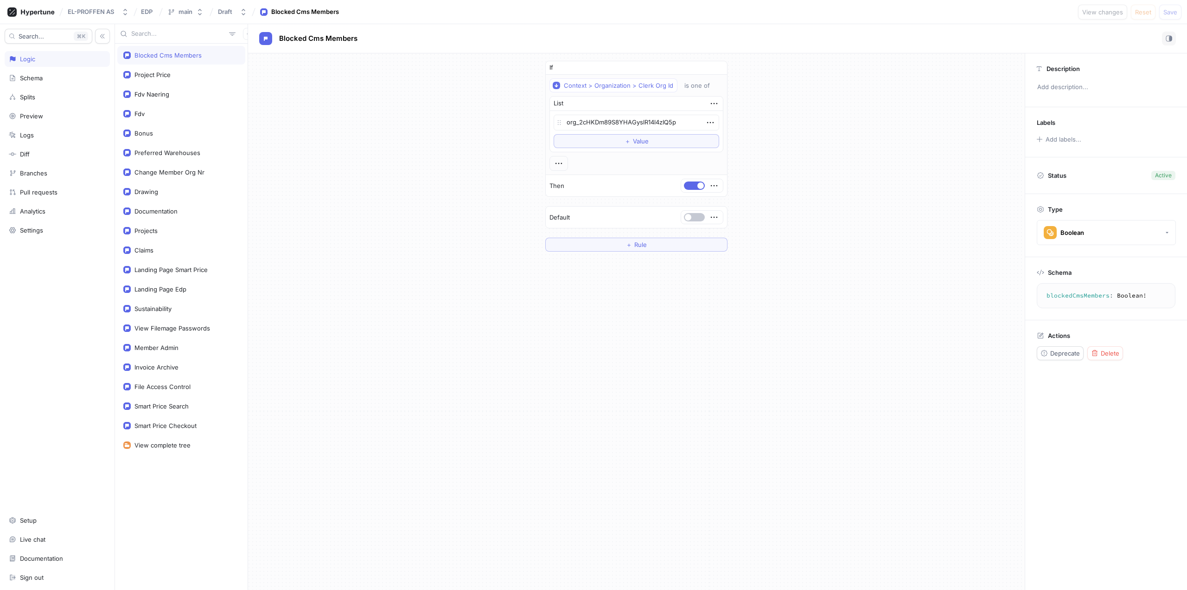
click at [872, 401] on div "If Context > Organization > Clerk Org Id is one of List org_2cHKDm89S8YHAGyslR1…" at bounding box center [636, 321] width 777 height 536
type textarea "x"
